Goal: Information Seeking & Learning: Compare options

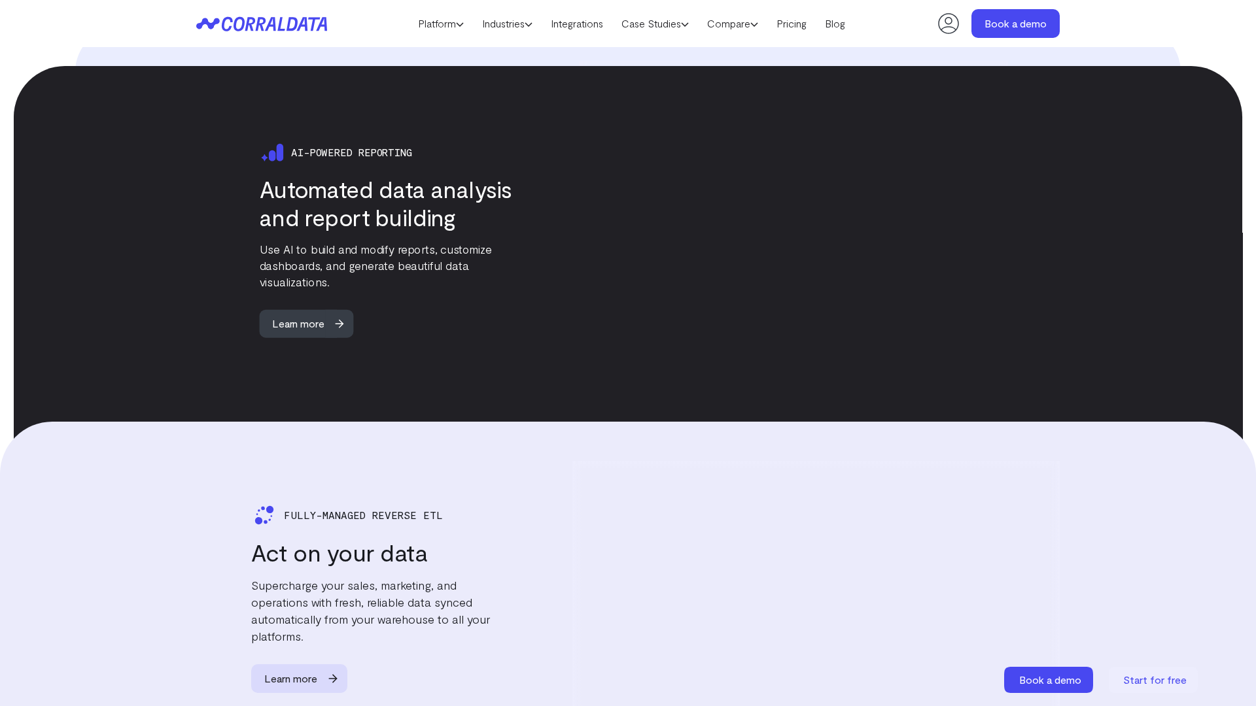
scroll to position [2547, 0]
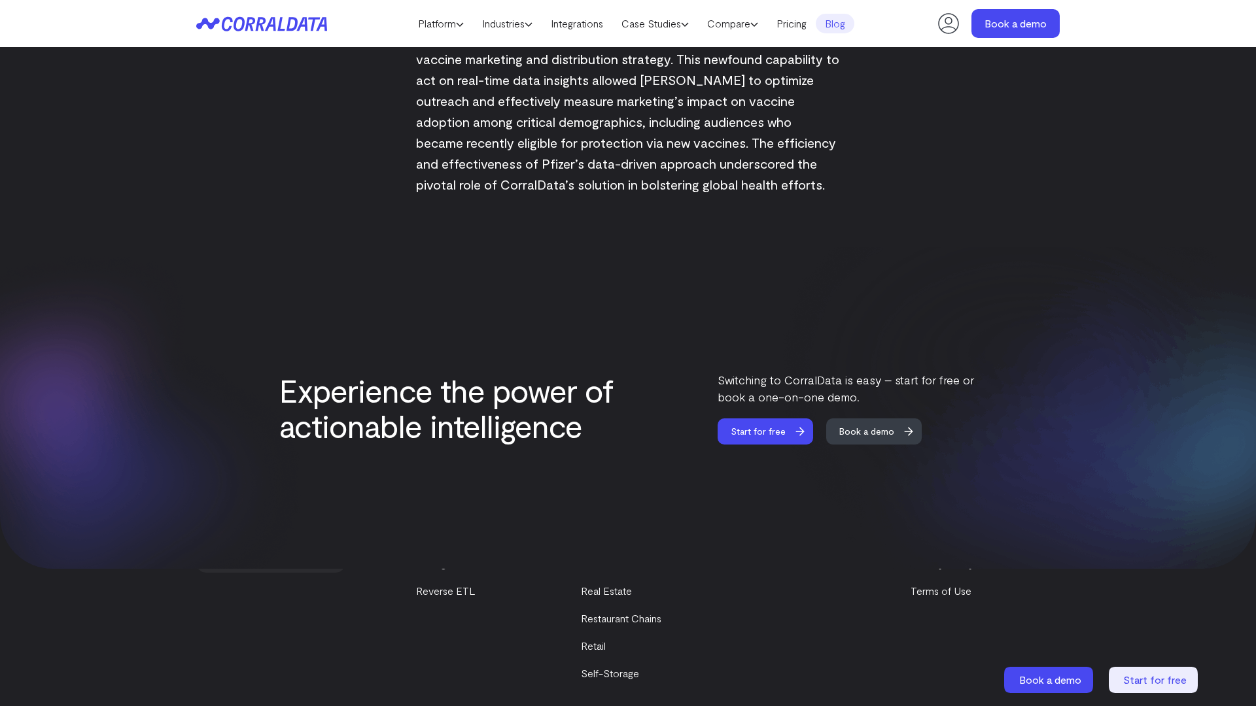
scroll to position [2170, 0]
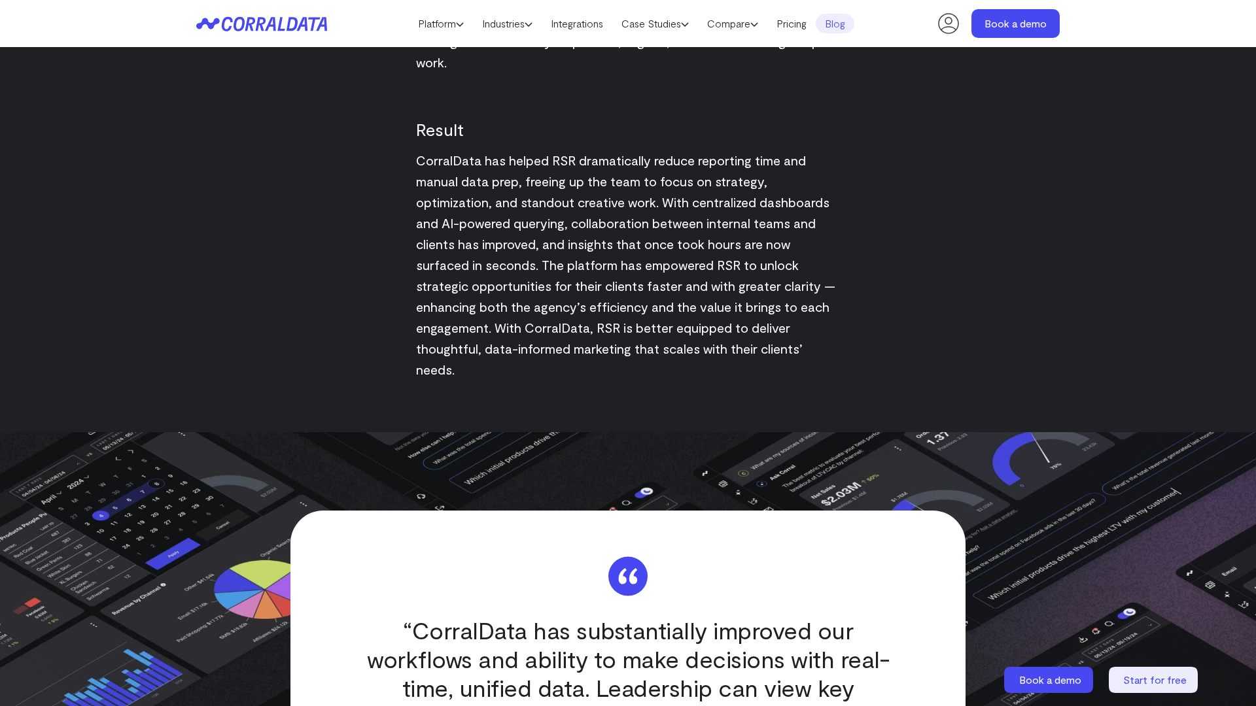
scroll to position [2547, 0]
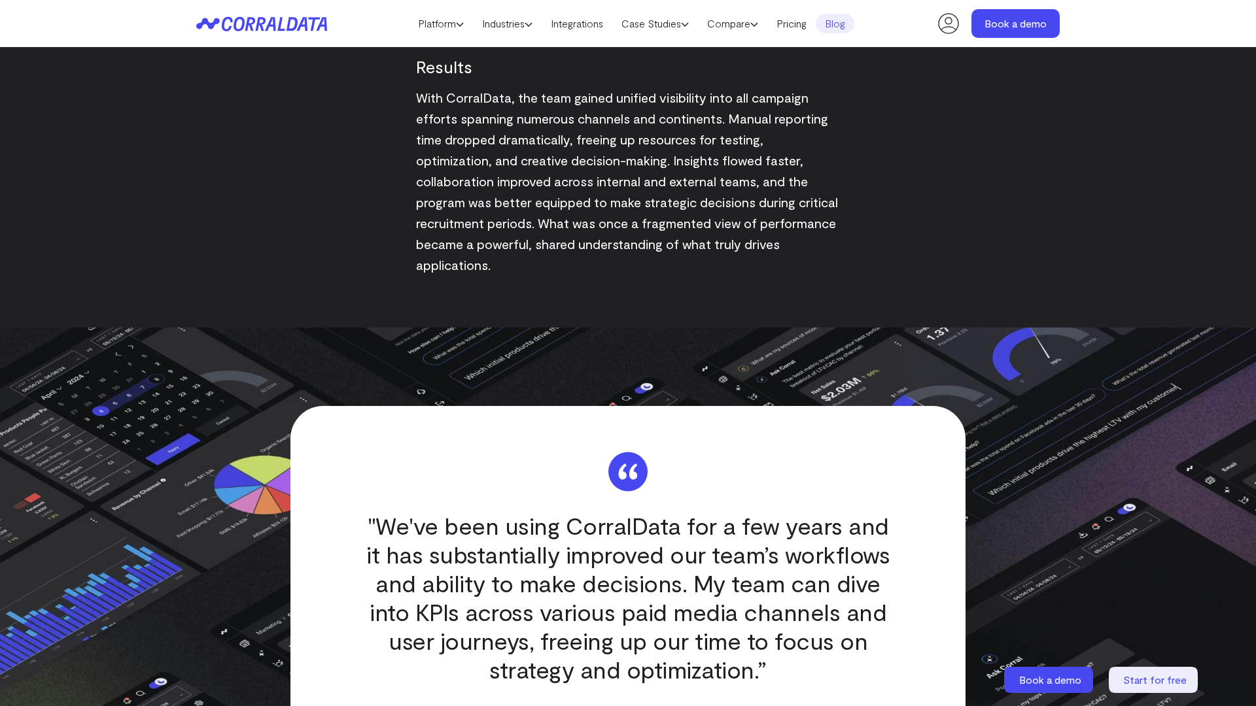
scroll to position [2547, 0]
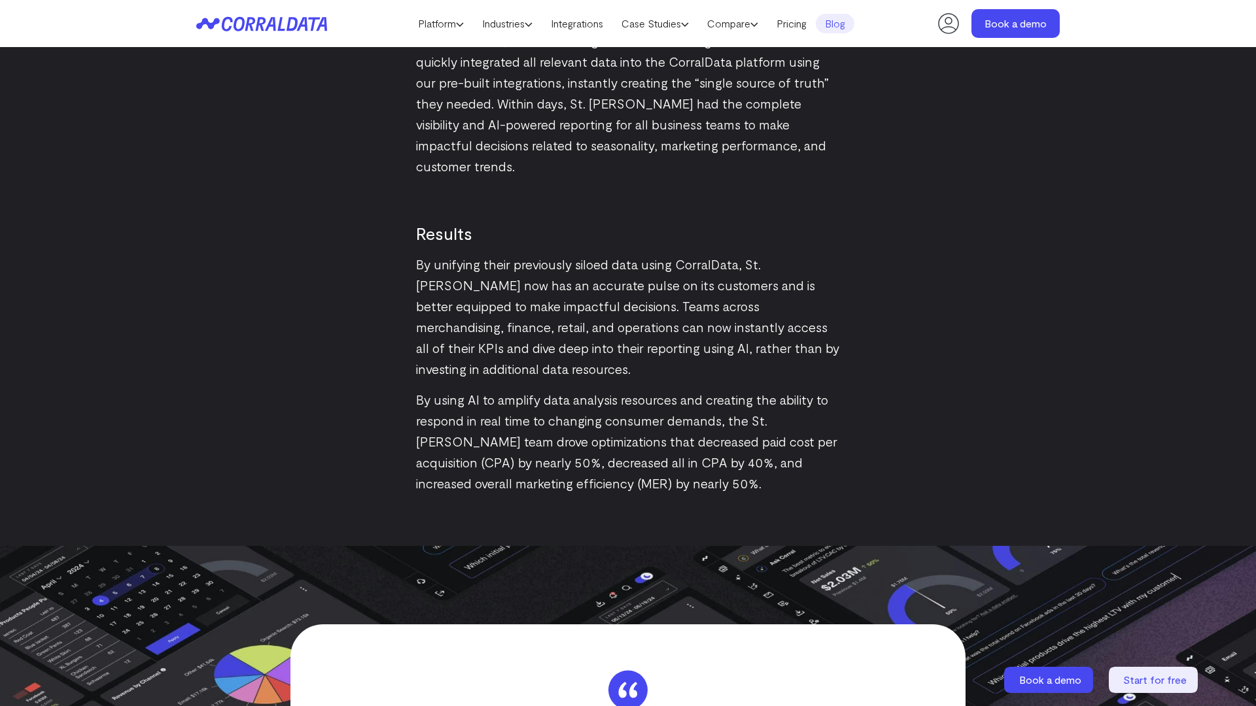
scroll to position [2547, 0]
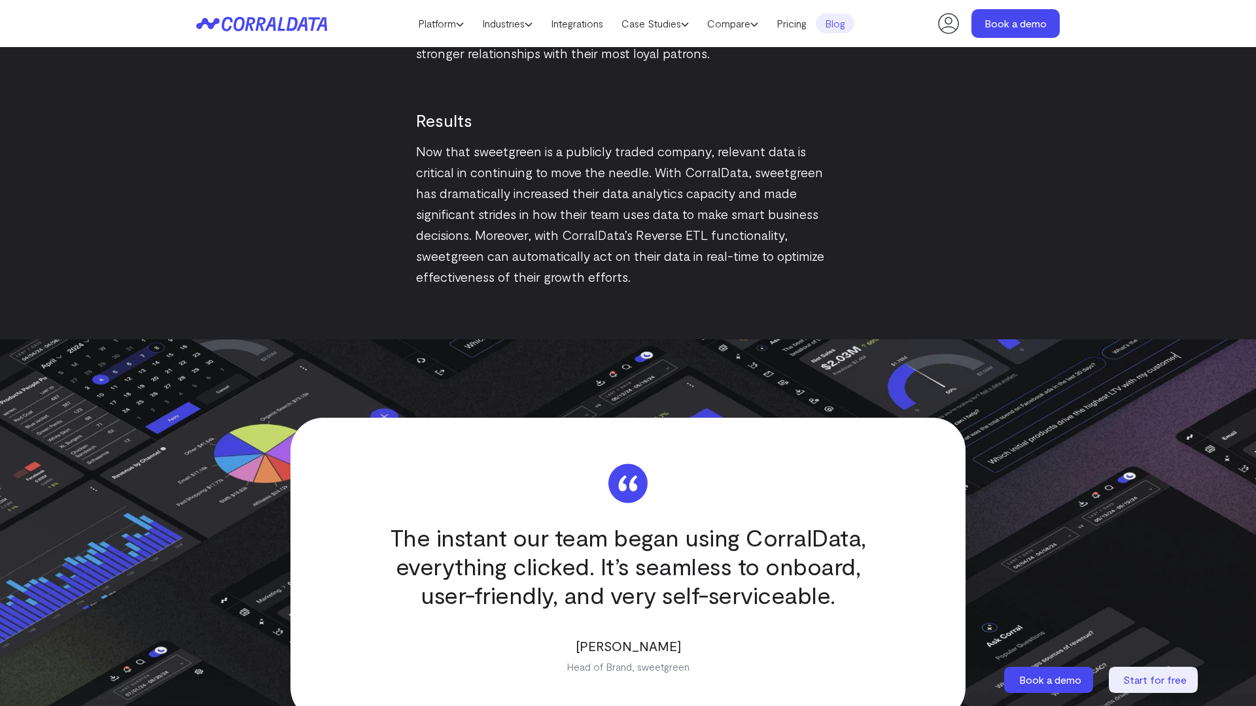
scroll to position [2543, 0]
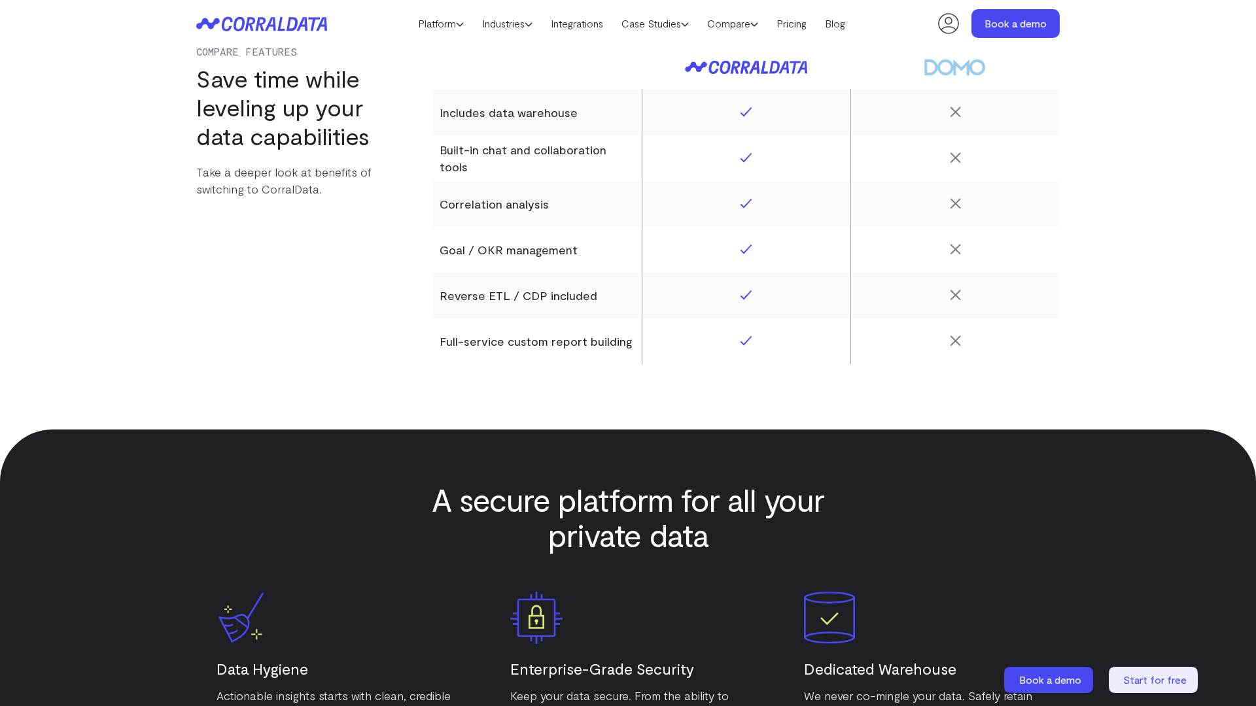
scroll to position [2547, 0]
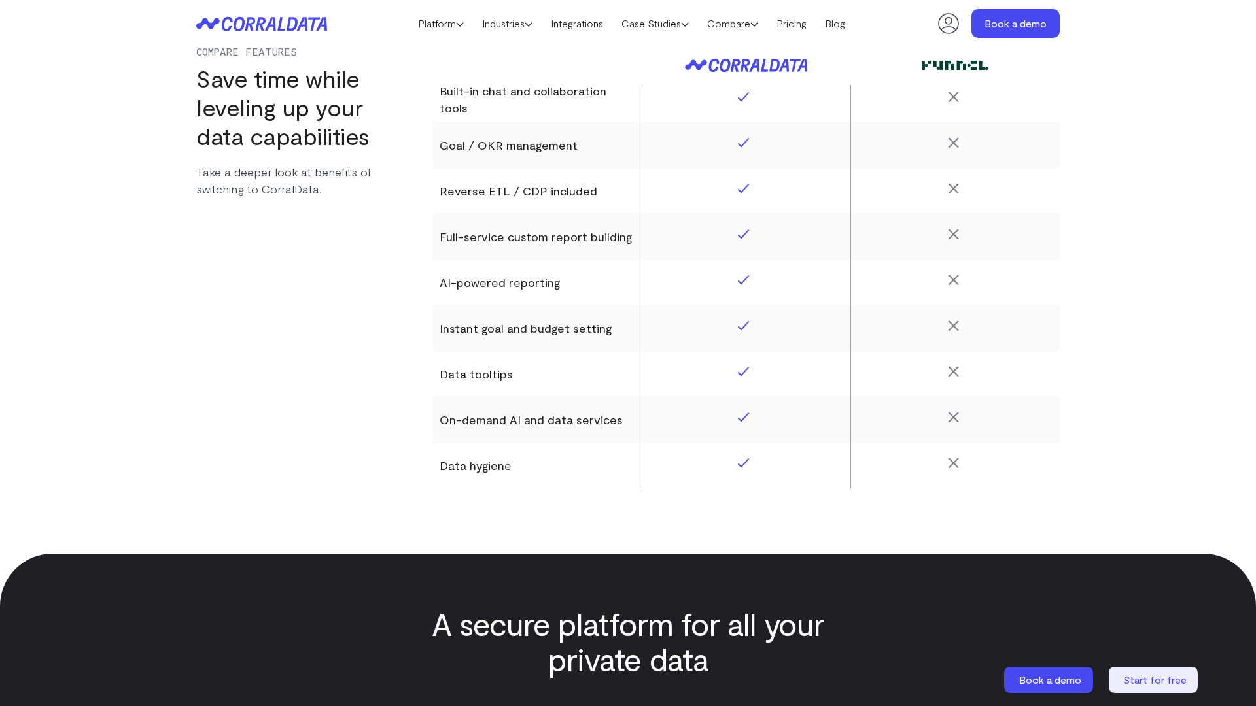
scroll to position [2547, 0]
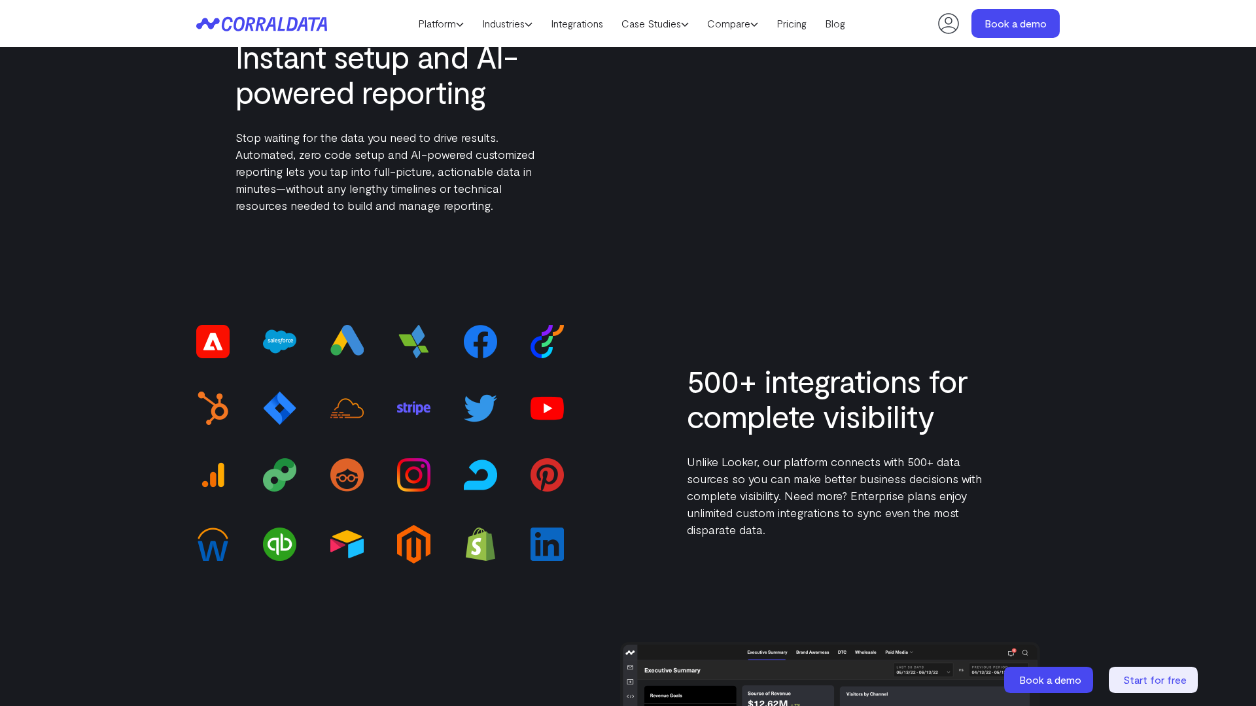
scroll to position [2547, 0]
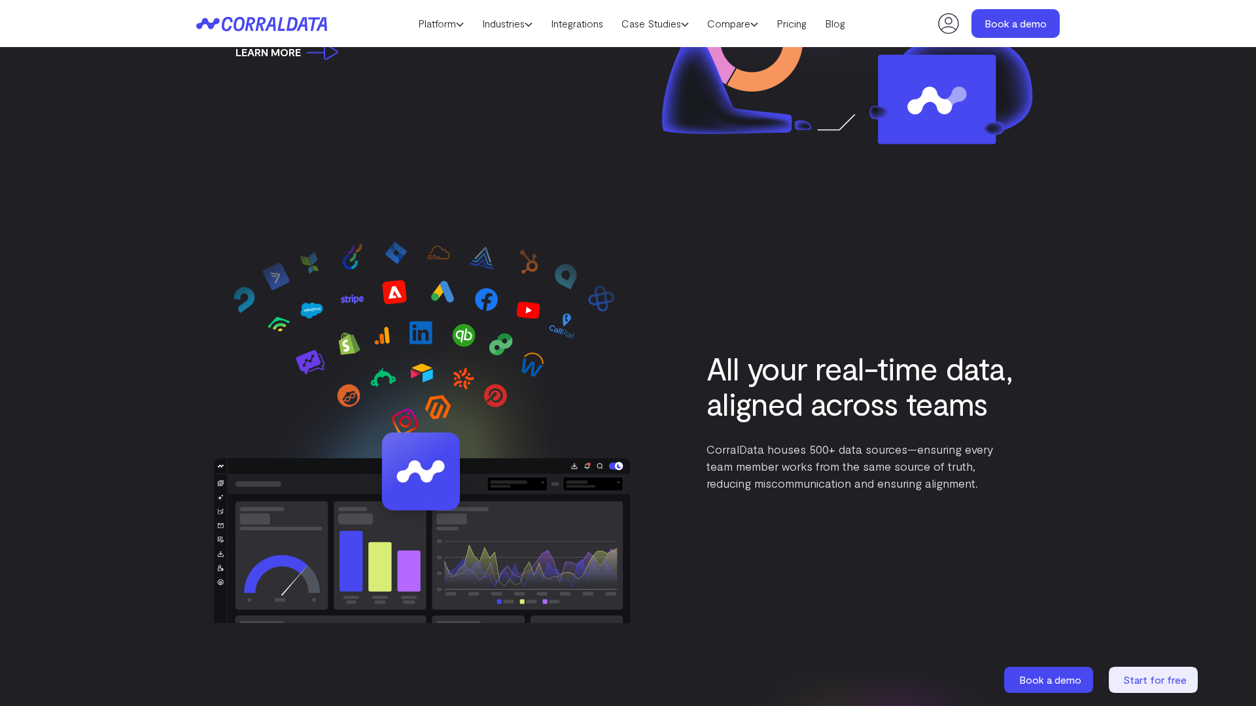
scroll to position [2660, 0]
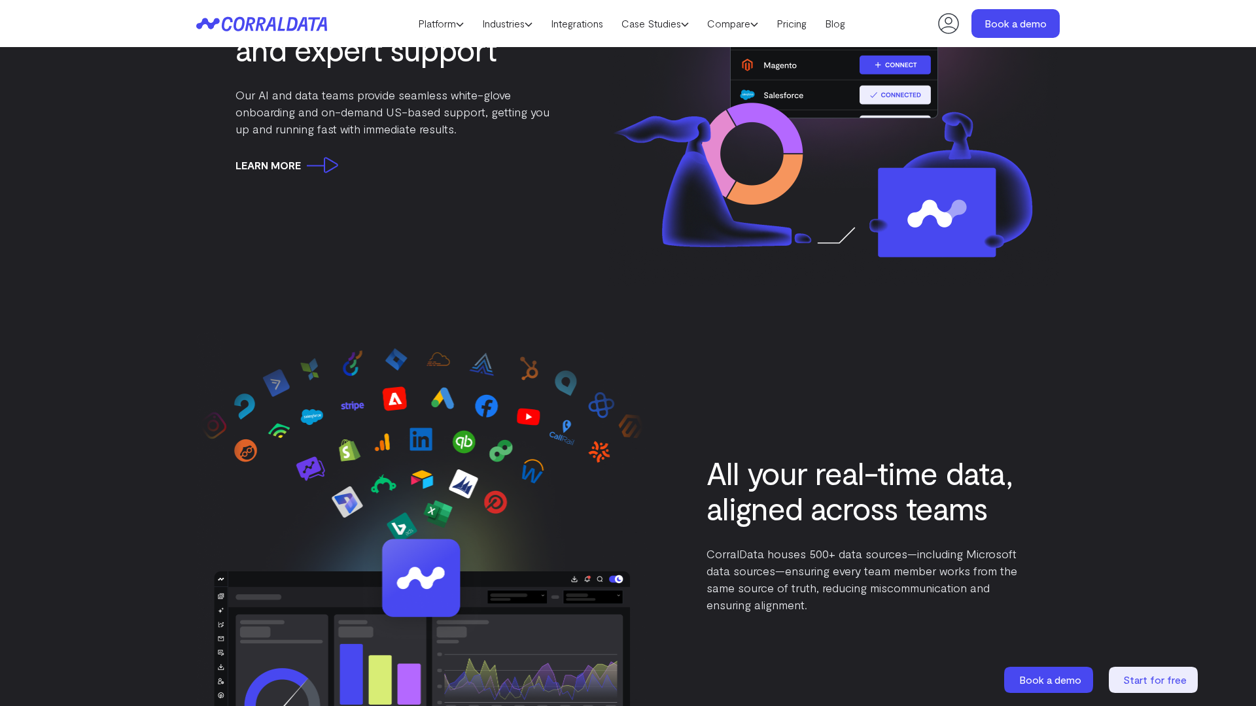
scroll to position [2547, 0]
